Goal: Check status: Check status

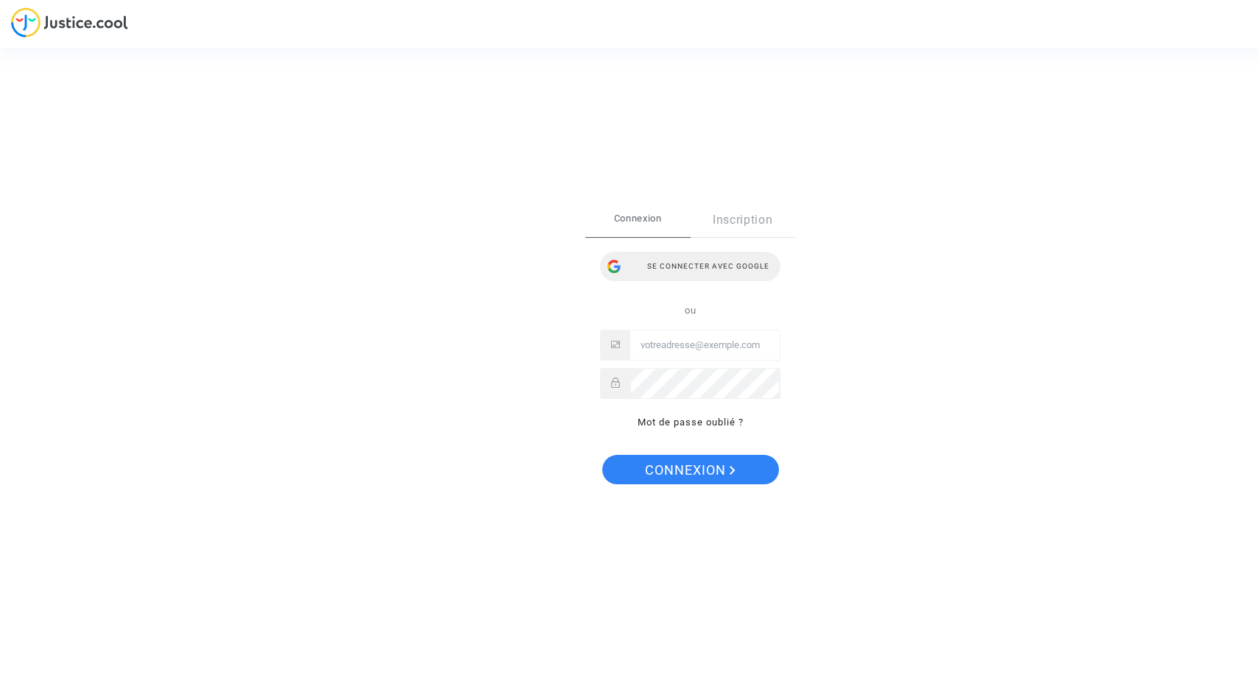
click at [705, 264] on div "Se connecter avec Google" at bounding box center [690, 266] width 180 height 29
